Goal: Task Accomplishment & Management: Manage account settings

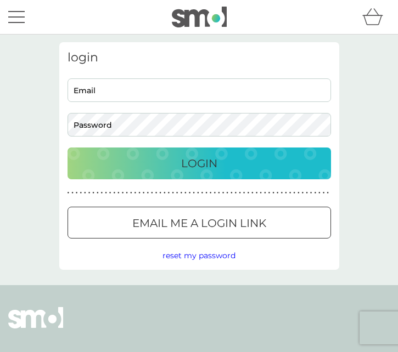
type input "[EMAIL_ADDRESS][DOMAIN_NAME]"
click at [231, 165] on div "Login" at bounding box center [198, 164] width 241 height 18
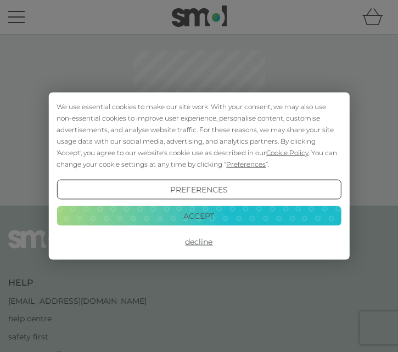
click at [212, 215] on button "Accept" at bounding box center [199, 216] width 284 height 20
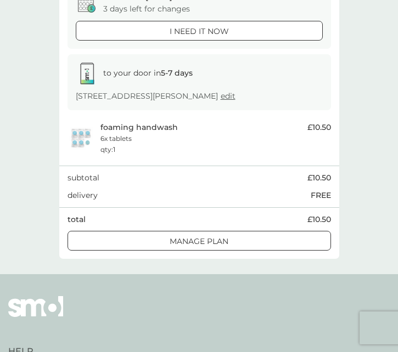
scroll to position [125, 0]
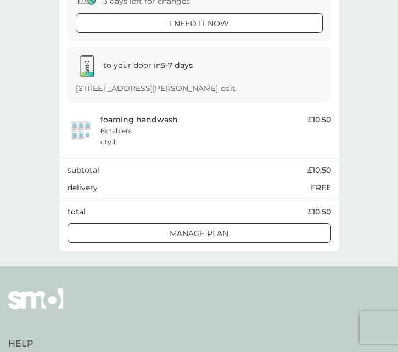
click at [196, 232] on div at bounding box center [199, 234] width 40 height 12
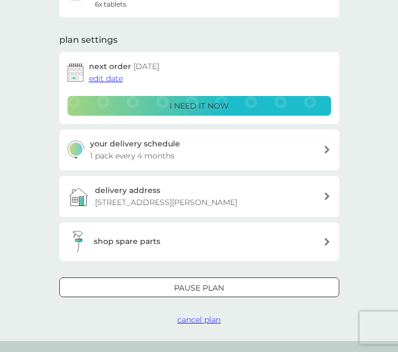
scroll to position [118, 0]
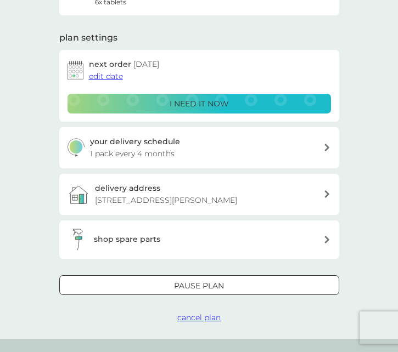
click at [327, 147] on icon at bounding box center [326, 148] width 5 height 8
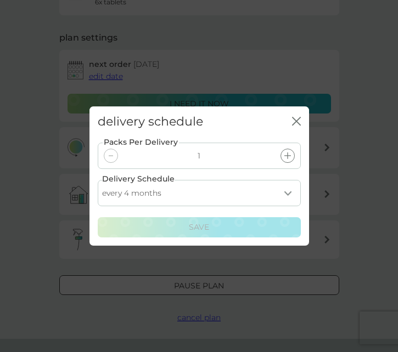
click at [288, 194] on select "every 1 month every 2 months every 3 months every 4 months every 5 months every…" at bounding box center [199, 194] width 203 height 26
select select "6"
click at [98, 181] on select "every 1 month every 2 months every 3 months every 4 months every 5 months every…" at bounding box center [199, 194] width 203 height 26
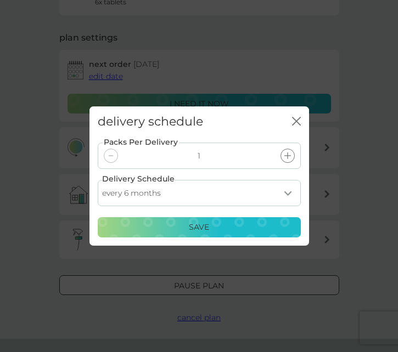
click at [245, 229] on div "Save" at bounding box center [199, 228] width 189 height 12
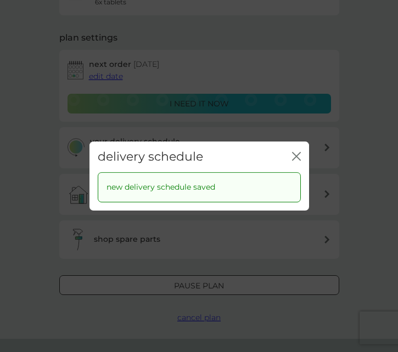
click at [298, 157] on icon "close" at bounding box center [296, 156] width 9 height 9
